Goal: Navigation & Orientation: Find specific page/section

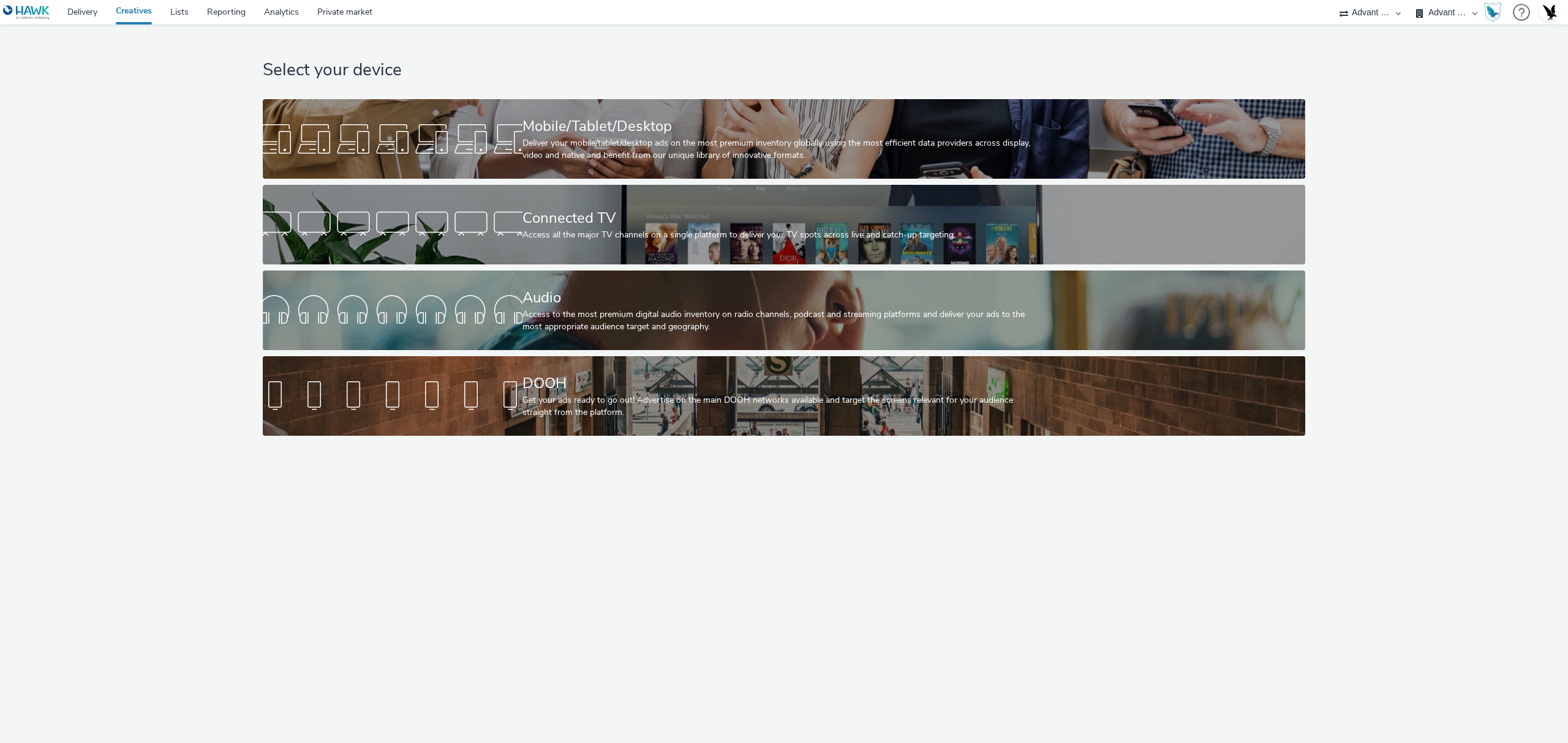
select select "4cb02b07-3b4d-4272-ac98-c1d21eefbd97"
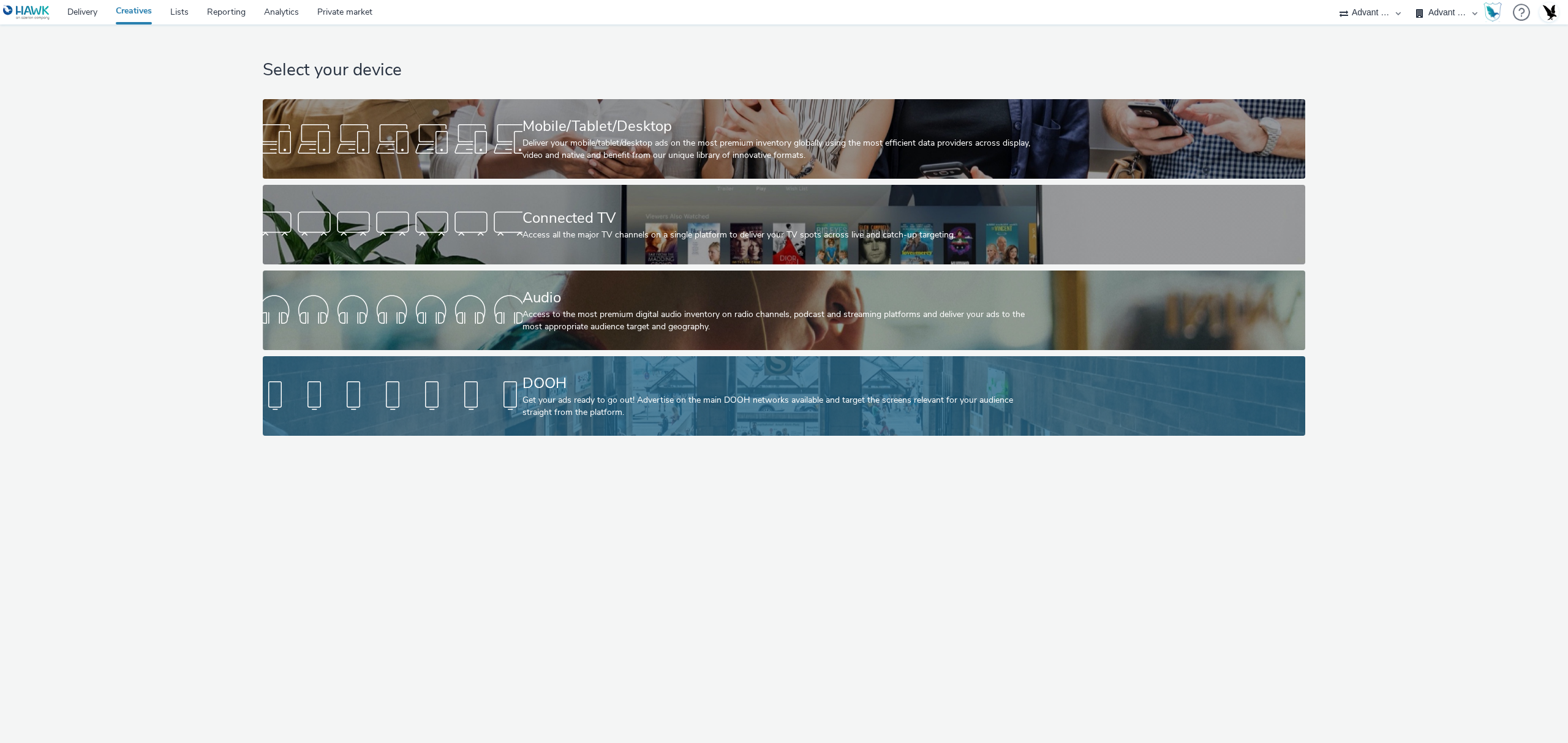
click at [773, 408] on div "Get your ads ready to go out! Advertise on the main DOOH networks available and…" at bounding box center [782, 406] width 519 height 25
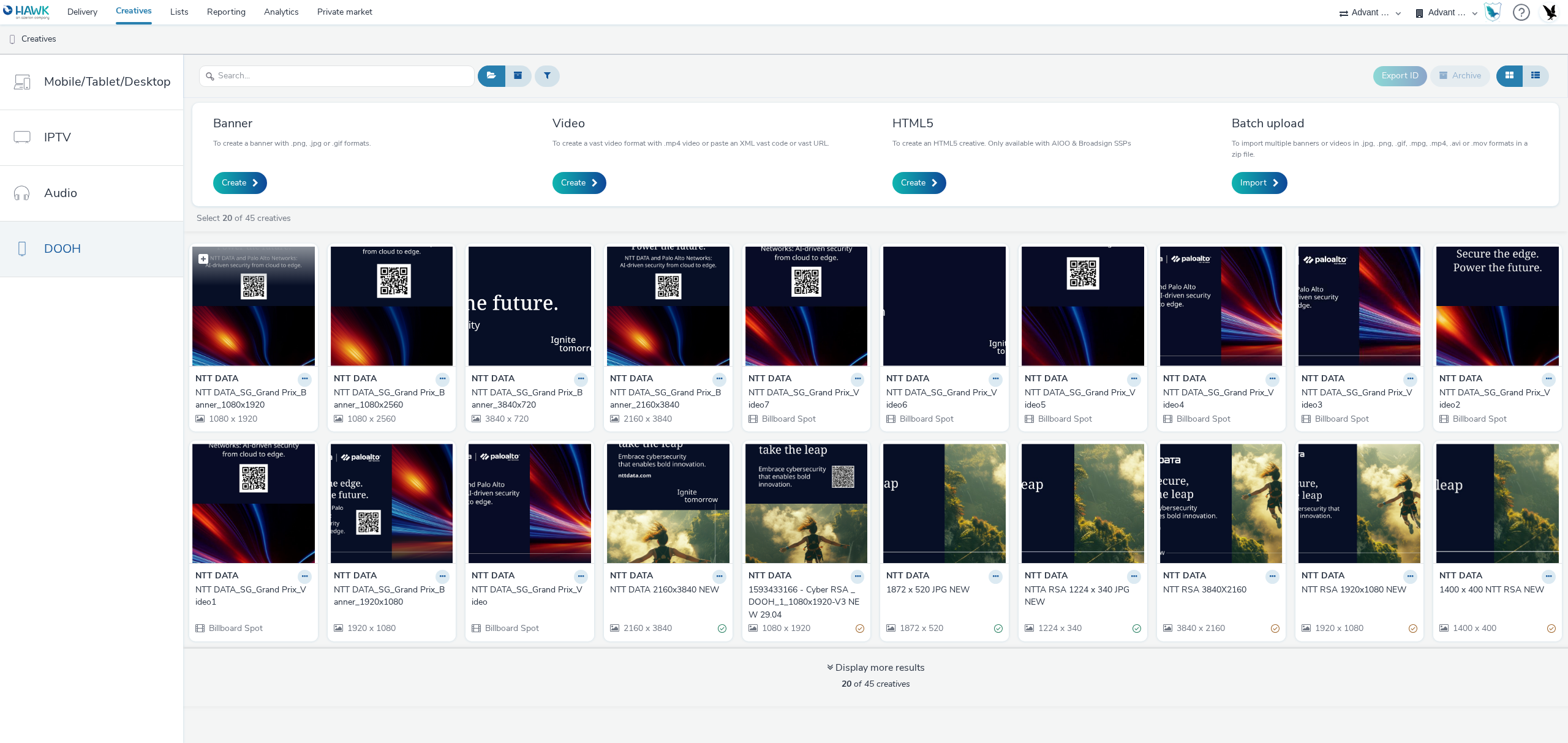
click at [258, 335] on img at bounding box center [254, 306] width 122 height 120
click at [530, 346] on img at bounding box center [530, 306] width 122 height 120
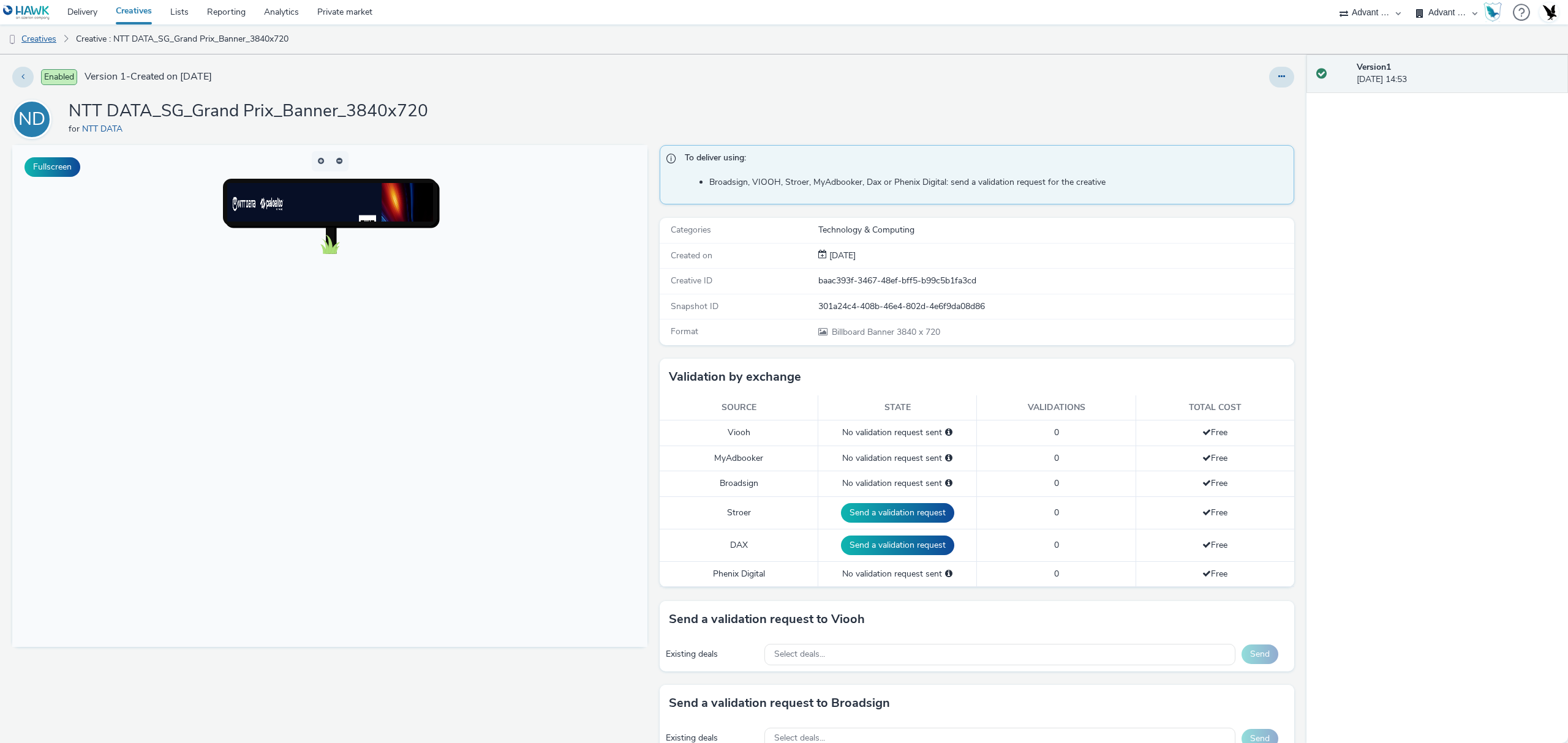
click at [47, 37] on link "Creatives" at bounding box center [31, 39] width 62 height 30
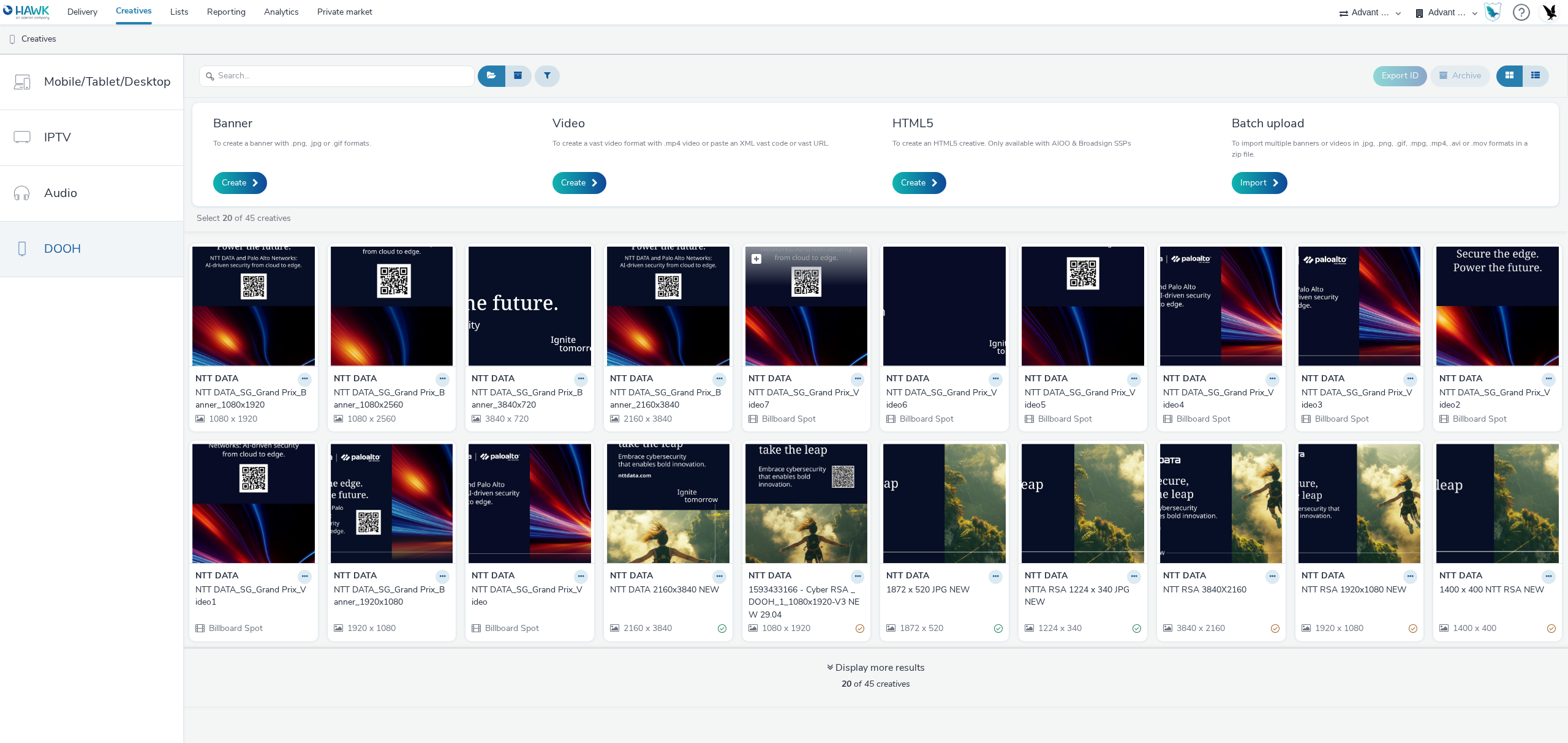
click at [824, 319] on img at bounding box center [806, 306] width 122 height 120
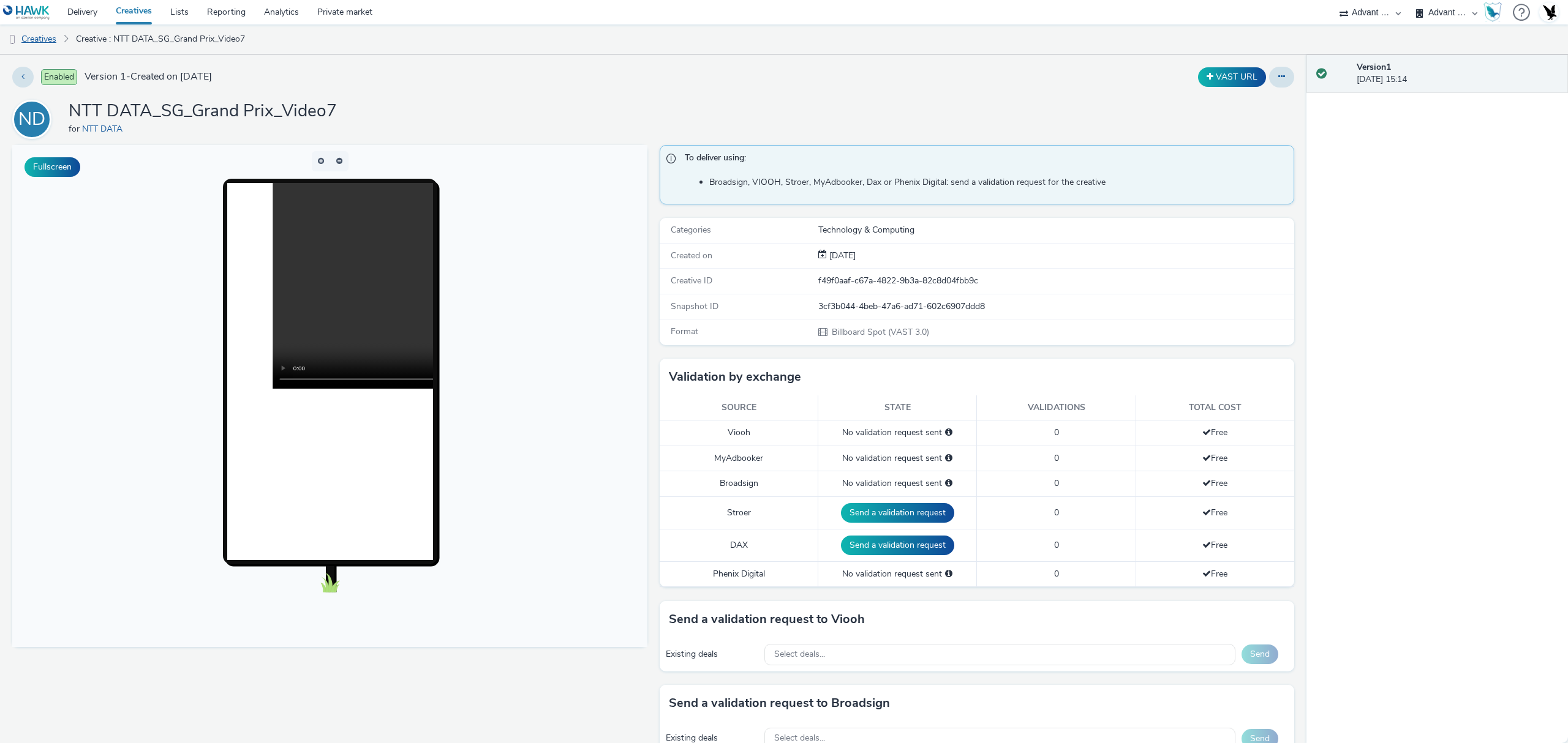
click at [42, 33] on link "Creatives" at bounding box center [31, 39] width 62 height 30
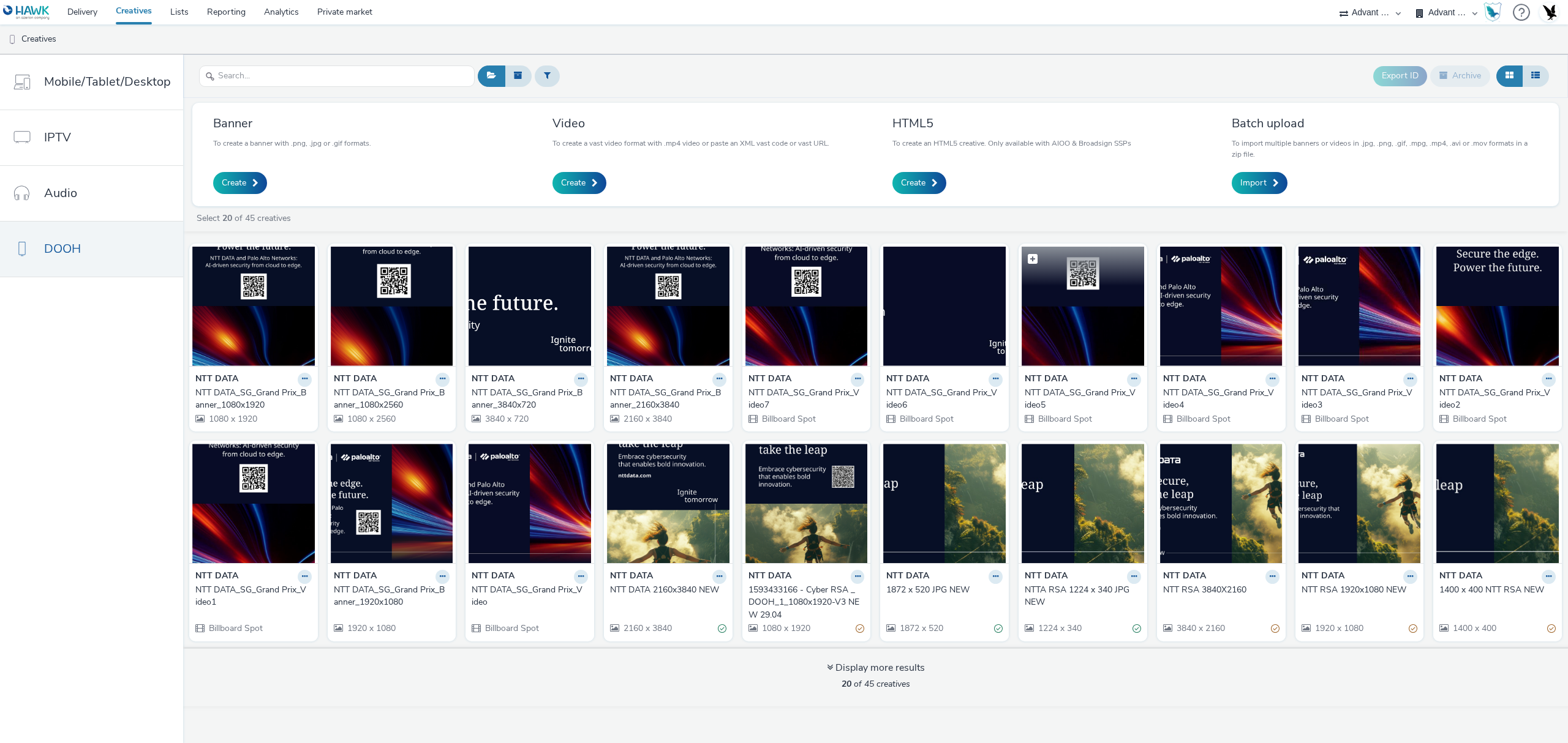
click at [1098, 295] on img at bounding box center [1083, 306] width 122 height 120
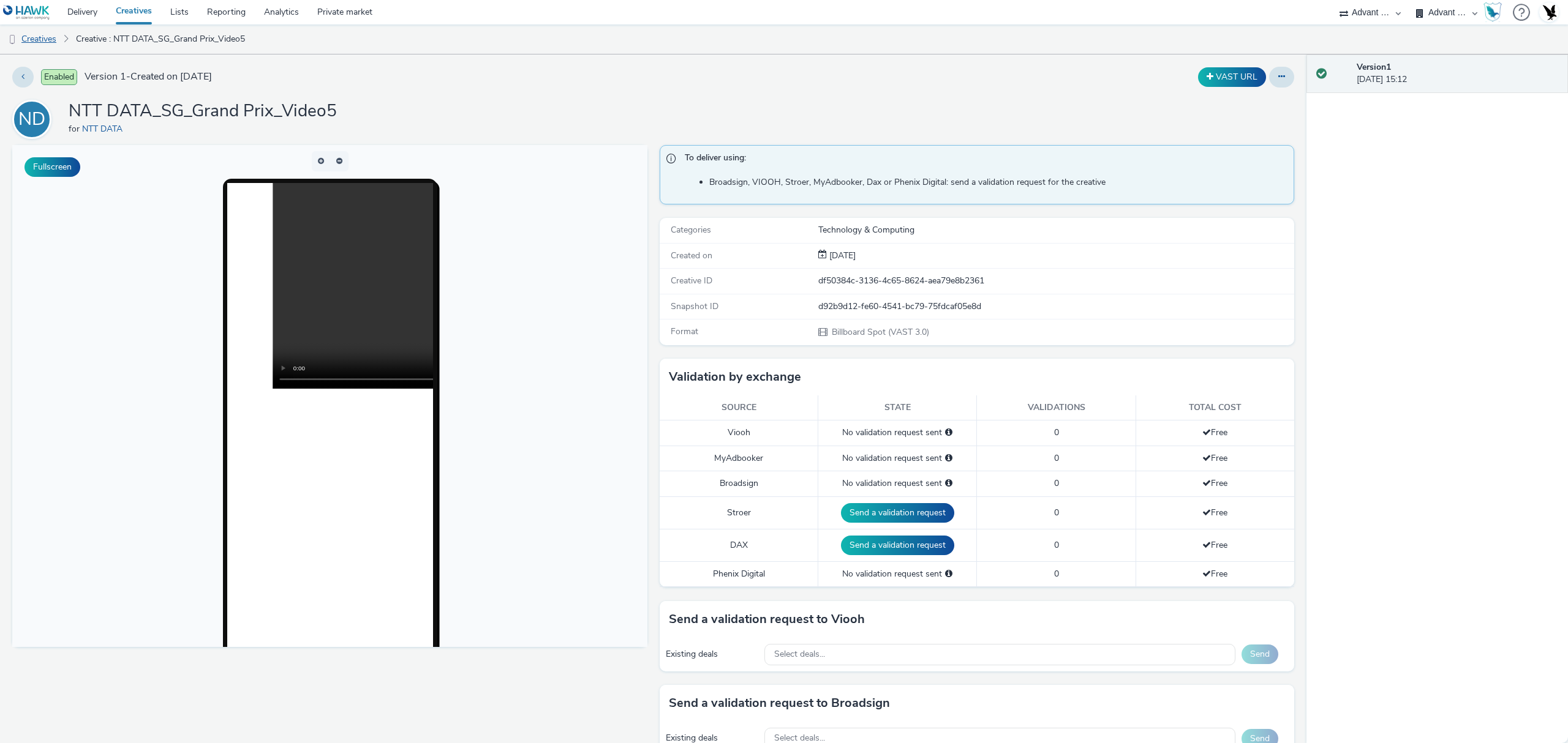
click at [42, 50] on link "Creatives" at bounding box center [31, 39] width 62 height 30
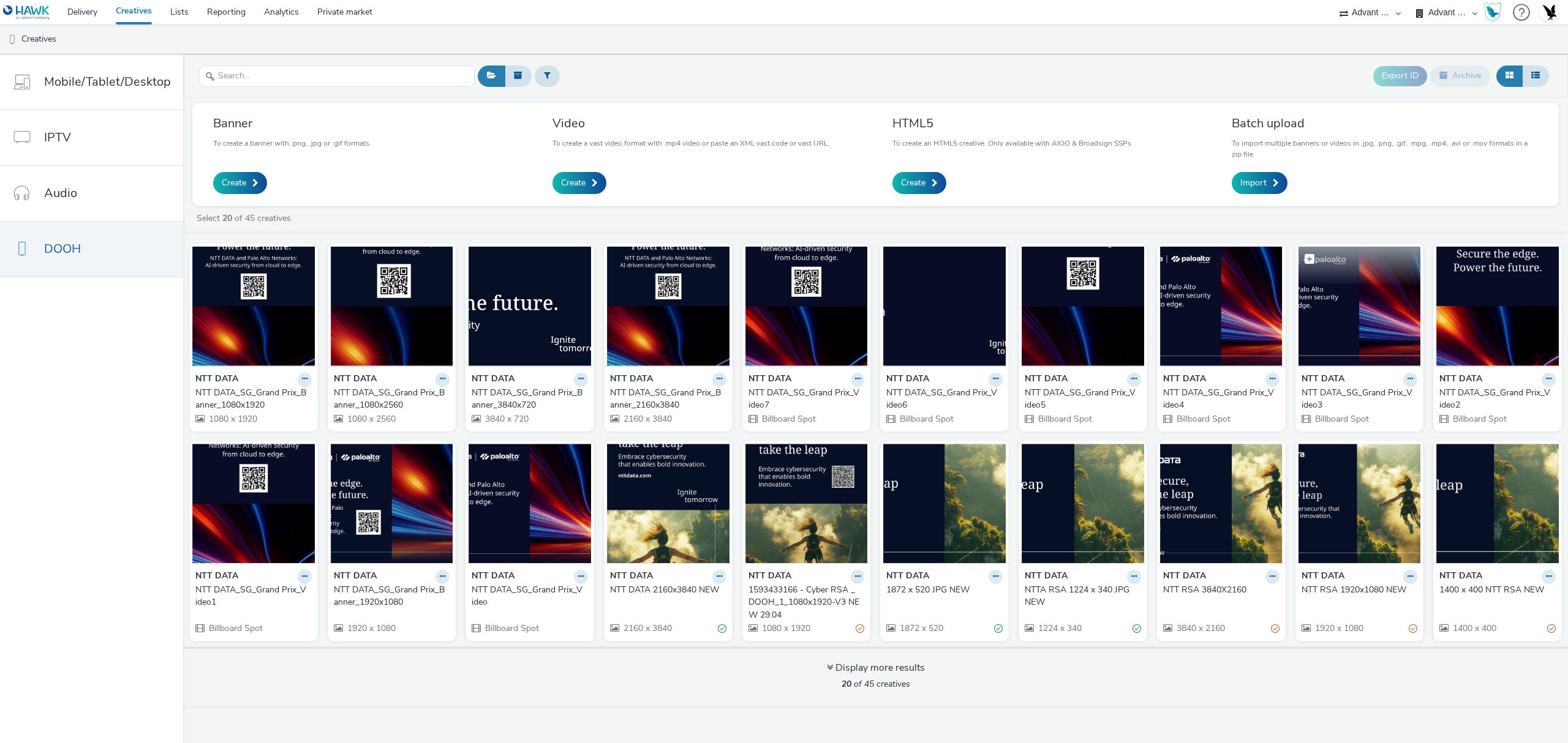
click at [1321, 307] on img at bounding box center [1360, 306] width 122 height 120
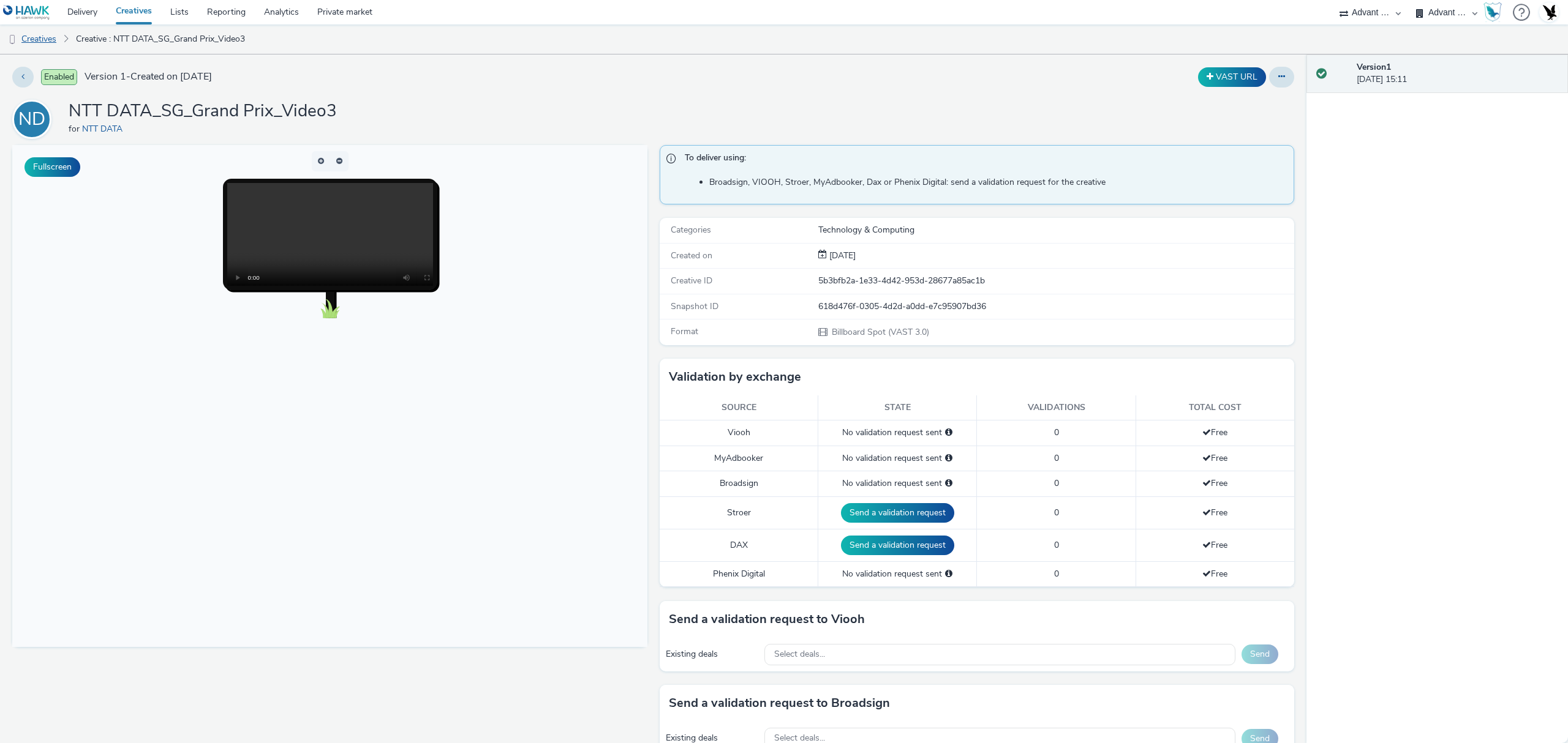
click at [26, 30] on link "Creatives" at bounding box center [31, 39] width 62 height 30
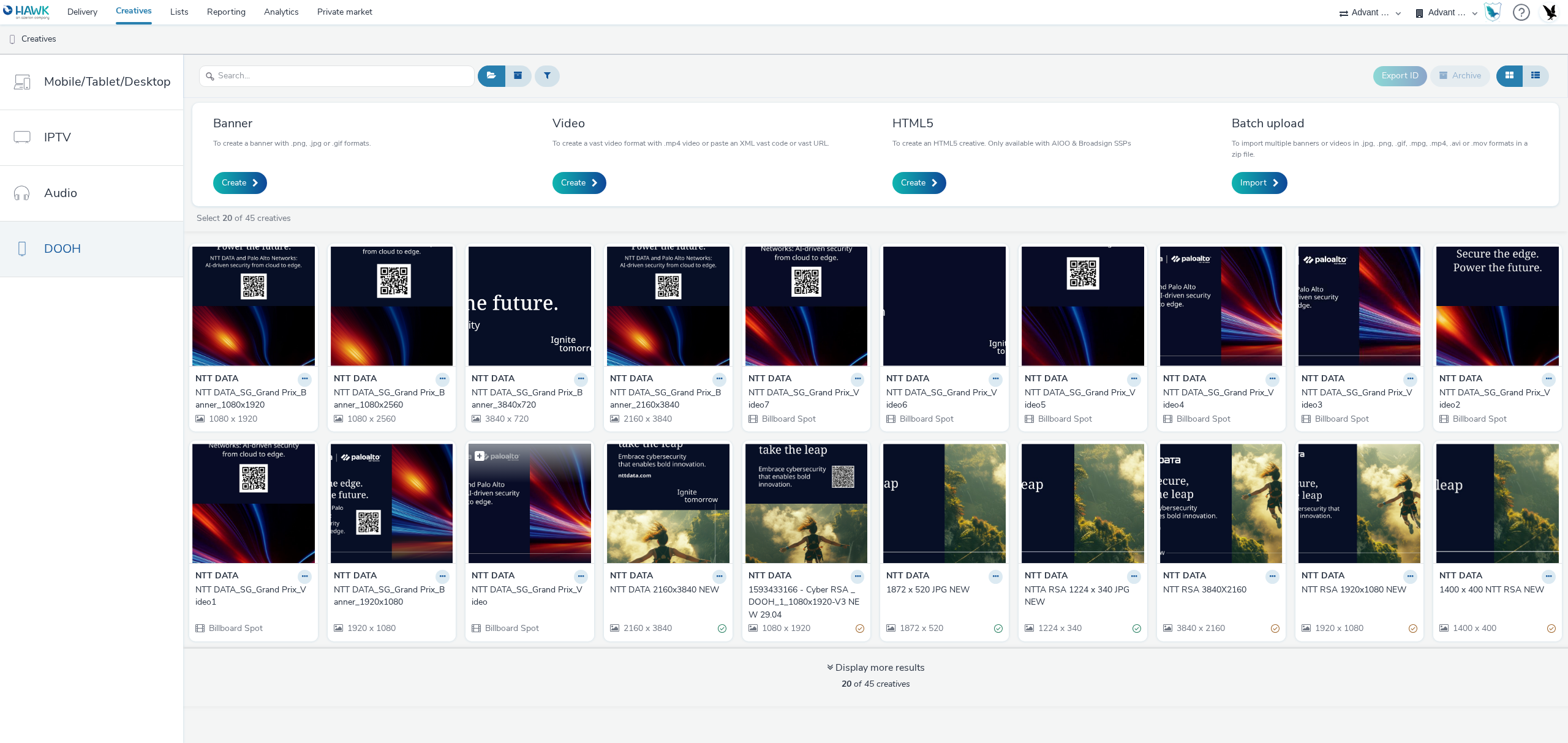
click at [486, 514] on img at bounding box center [530, 503] width 122 height 120
